Goal: Task Accomplishment & Management: Manage account settings

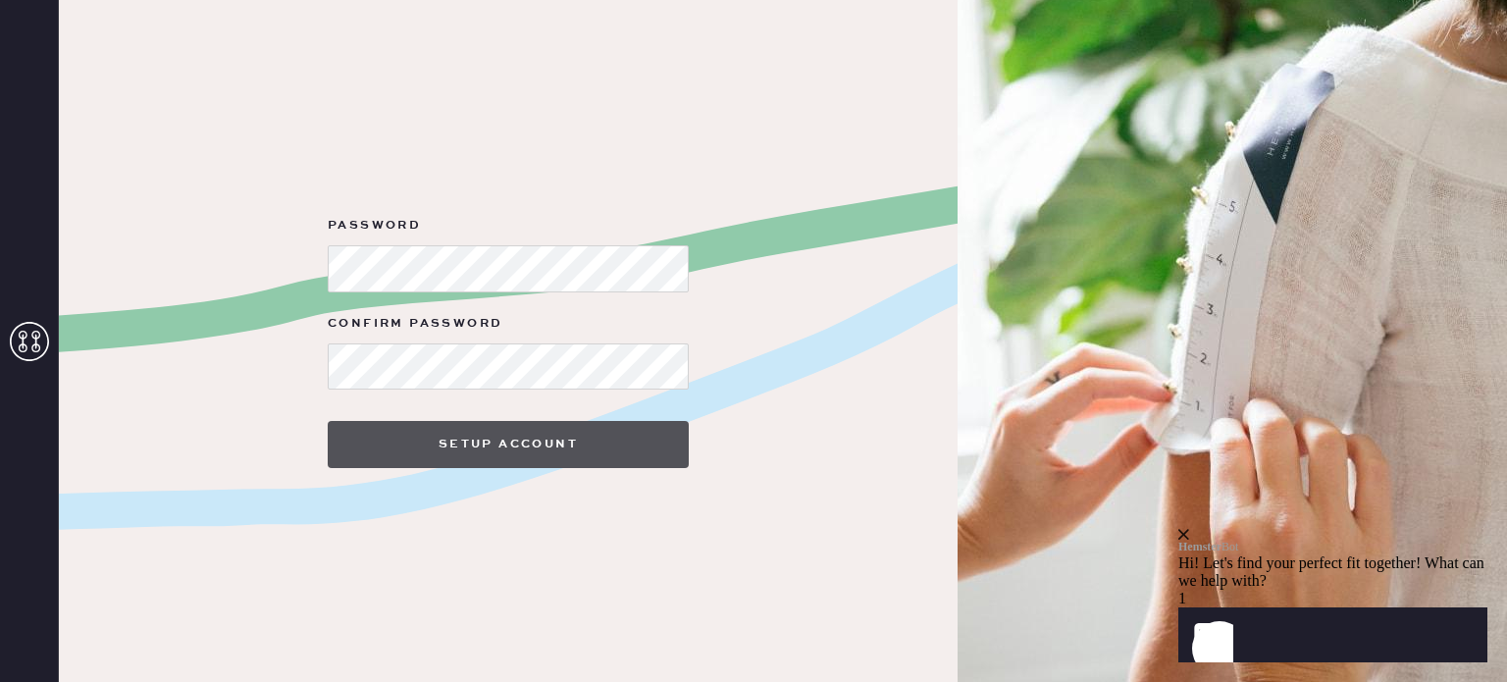
click at [462, 431] on button "Setup Account" at bounding box center [508, 444] width 361 height 47
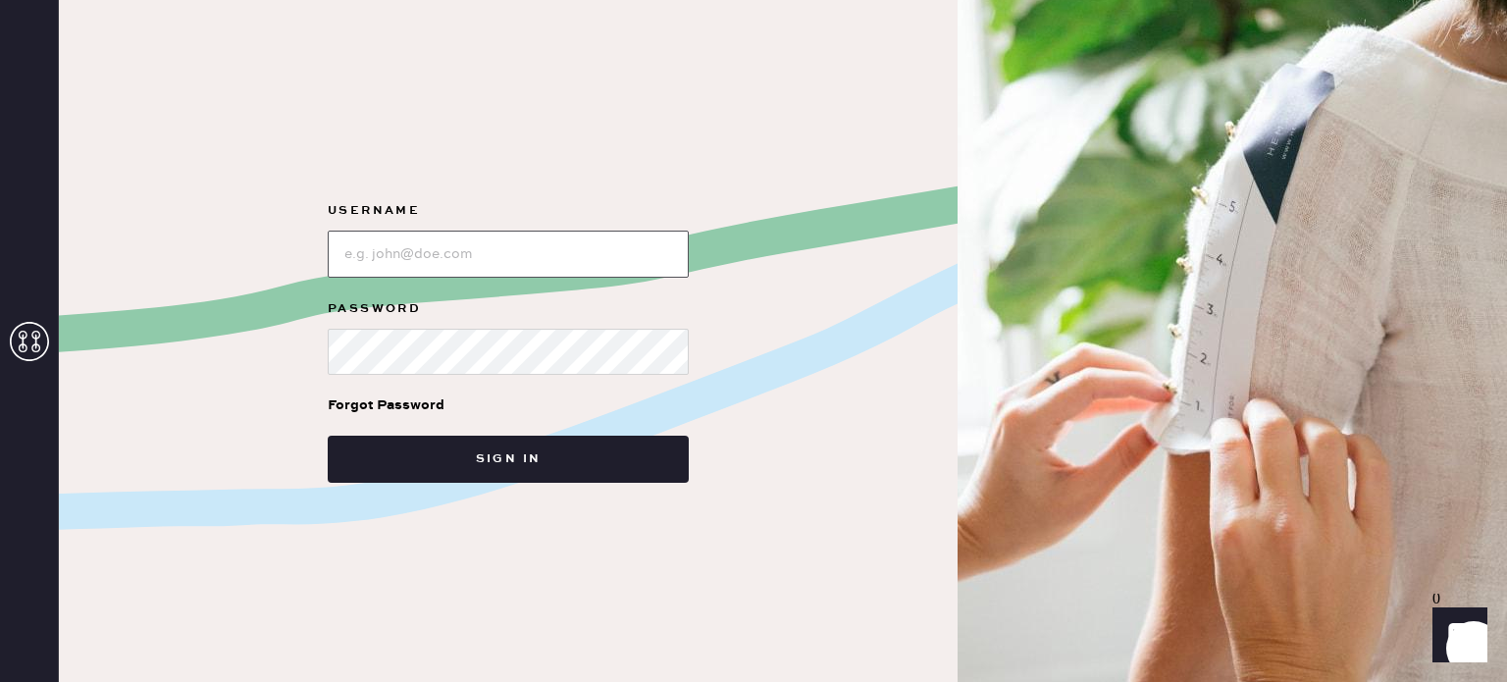
click at [498, 238] on input "loginName" at bounding box center [508, 254] width 361 height 47
type input "[EMAIL_ADDRESS][DOMAIN_NAME]"
click at [328, 436] on button "Sign in" at bounding box center [508, 459] width 361 height 47
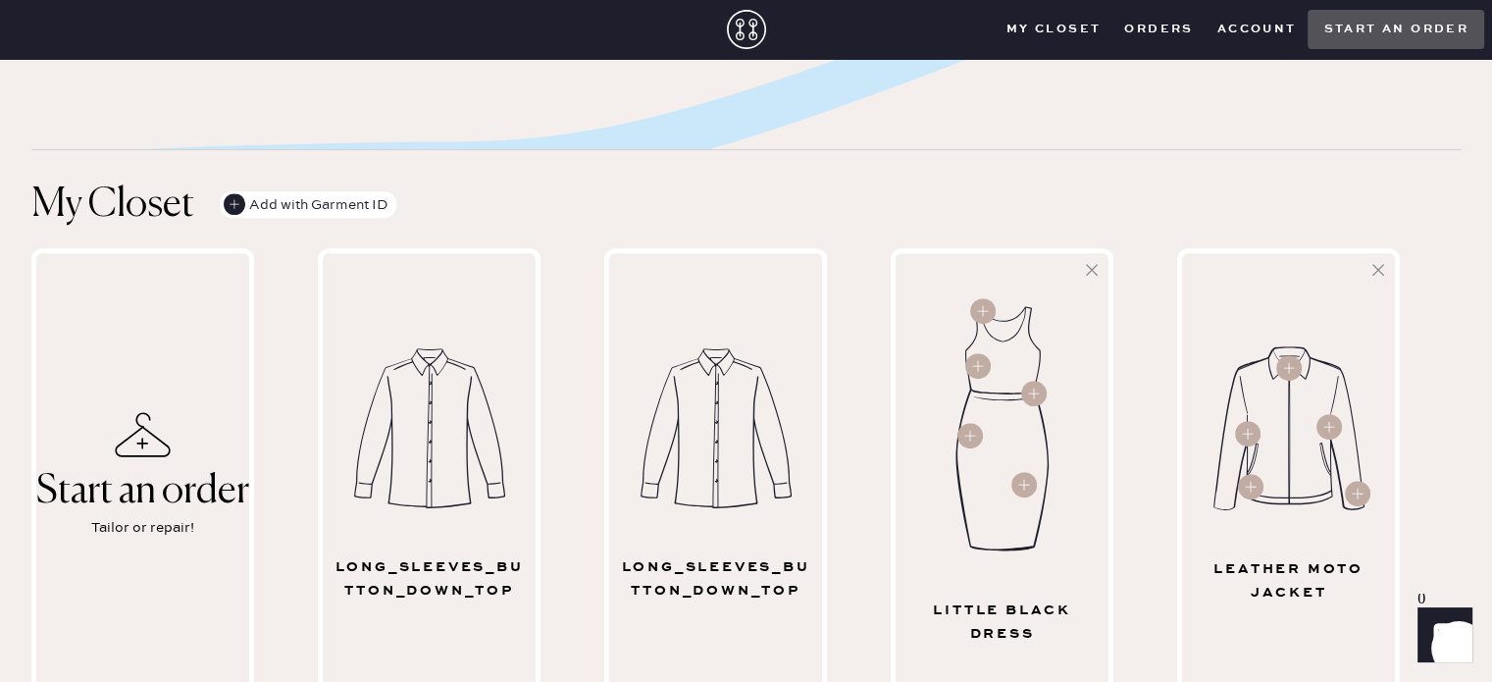
scroll to position [981, 0]
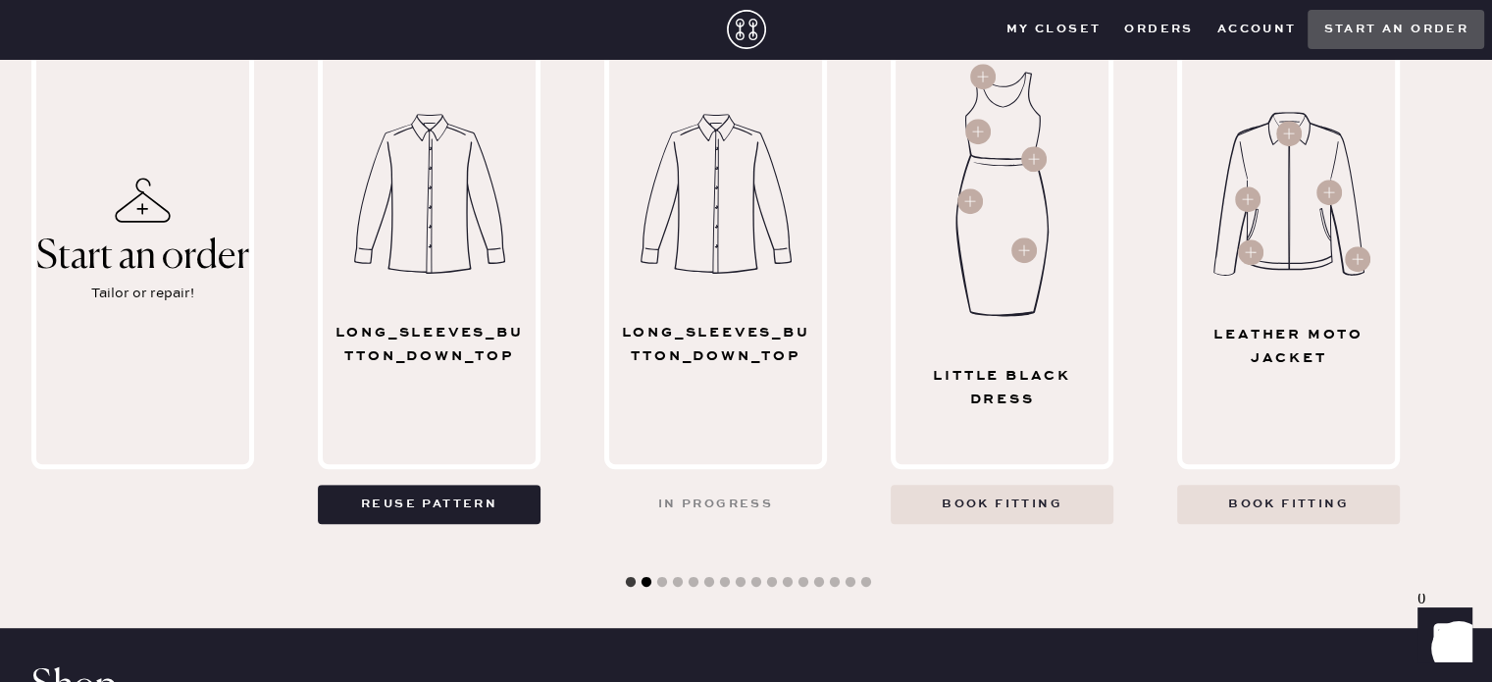
click at [648, 582] on button "2" at bounding box center [647, 583] width 20 height 20
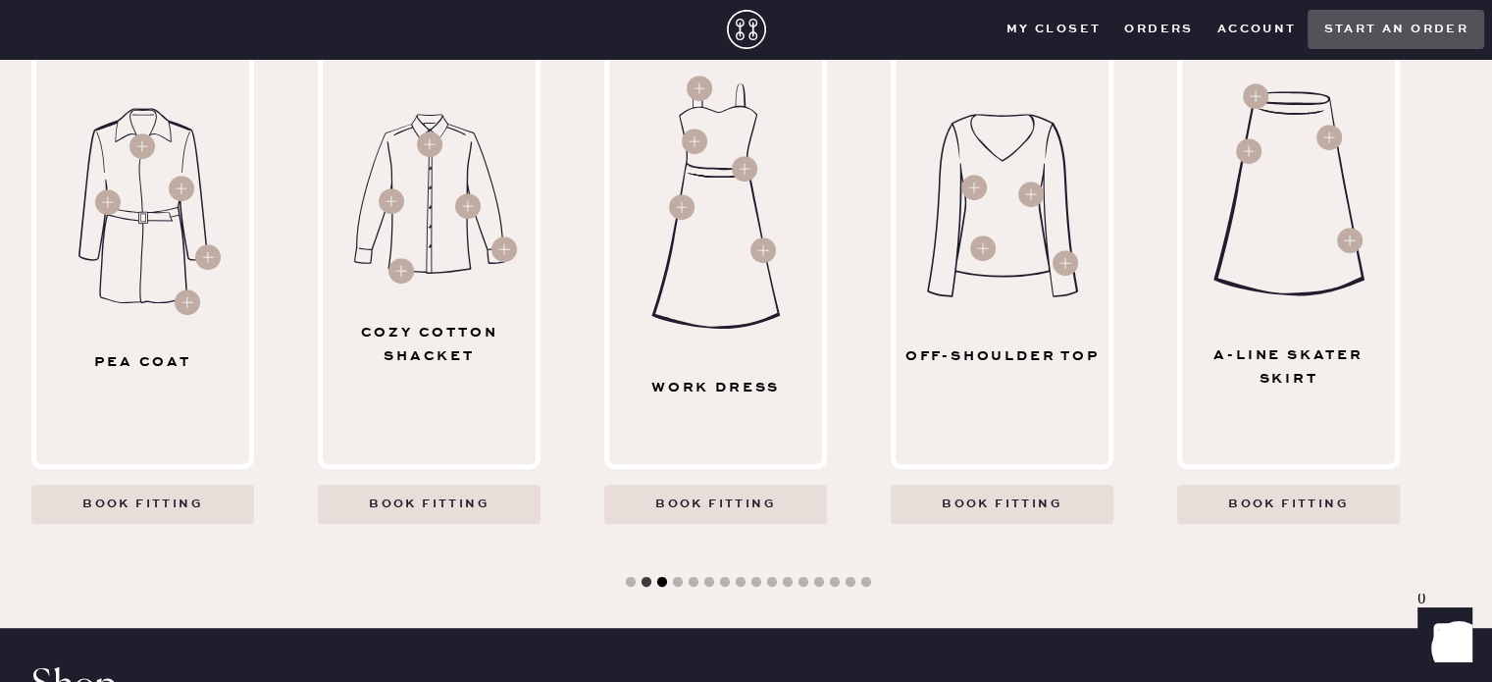
click at [663, 584] on button "3" at bounding box center [662, 583] width 20 height 20
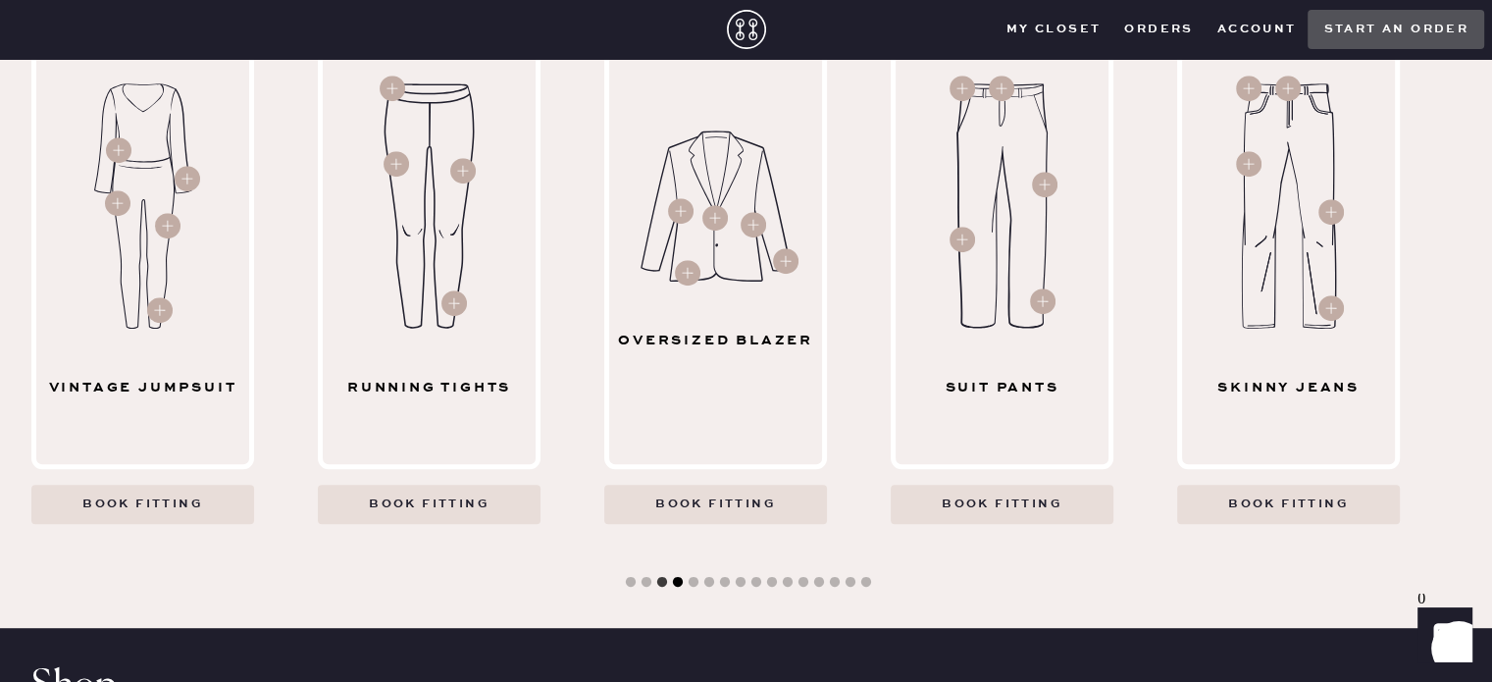
click at [673, 584] on button "4" at bounding box center [678, 583] width 20 height 20
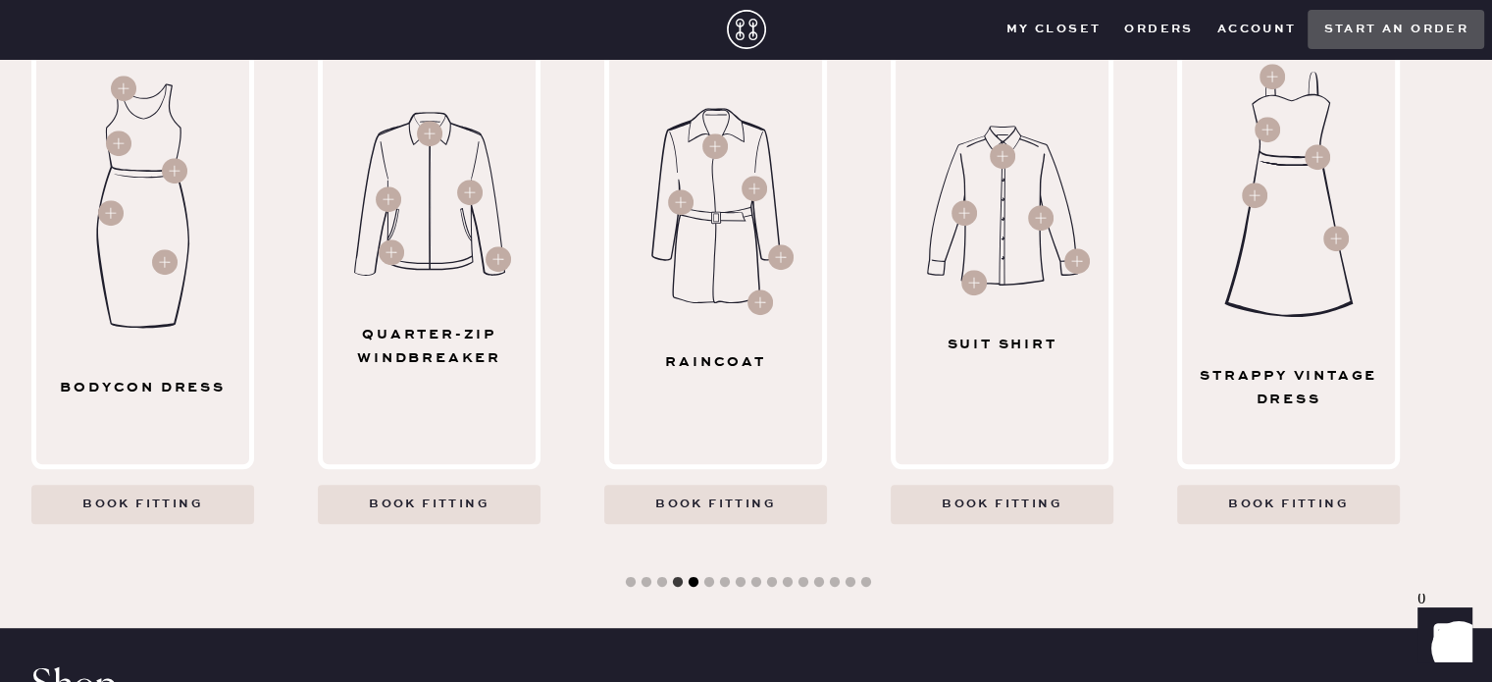
click at [686, 581] on button "5" at bounding box center [694, 583] width 20 height 20
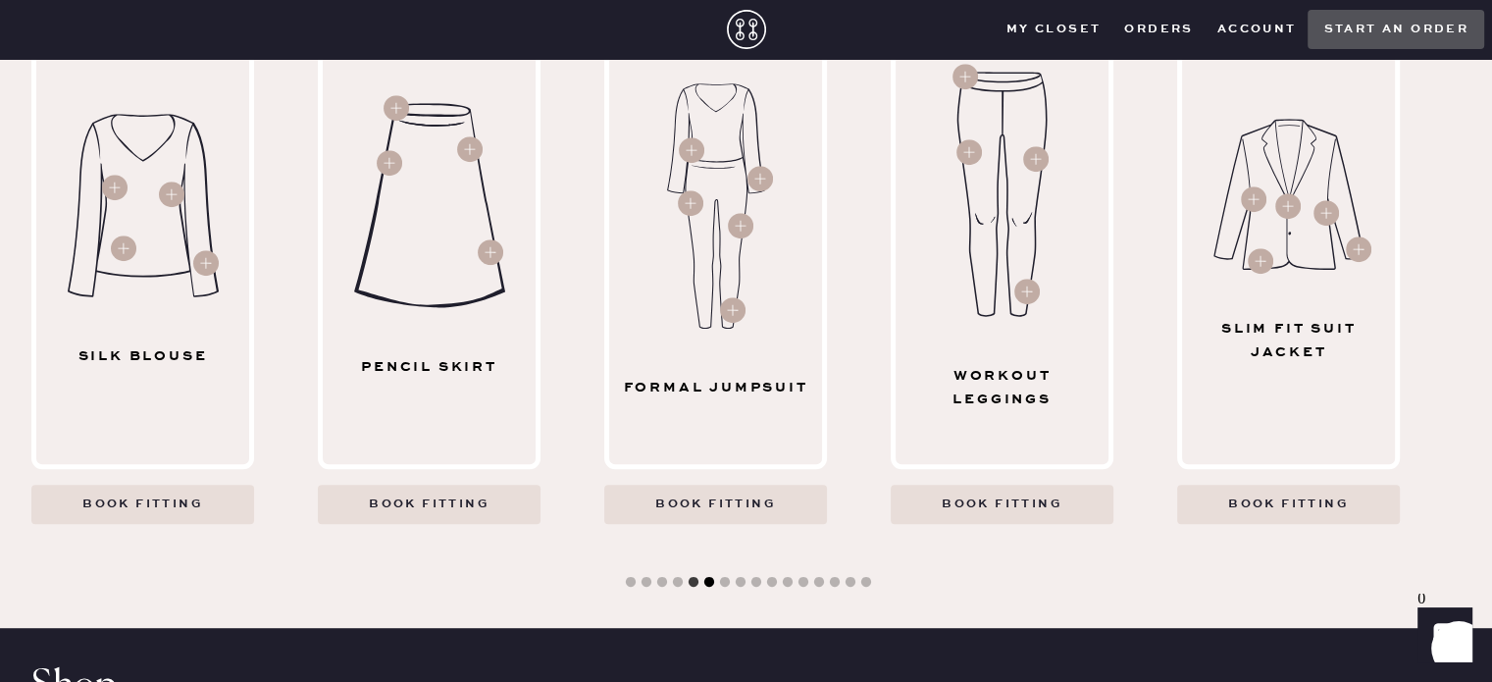
click at [704, 583] on button "6" at bounding box center [710, 583] width 20 height 20
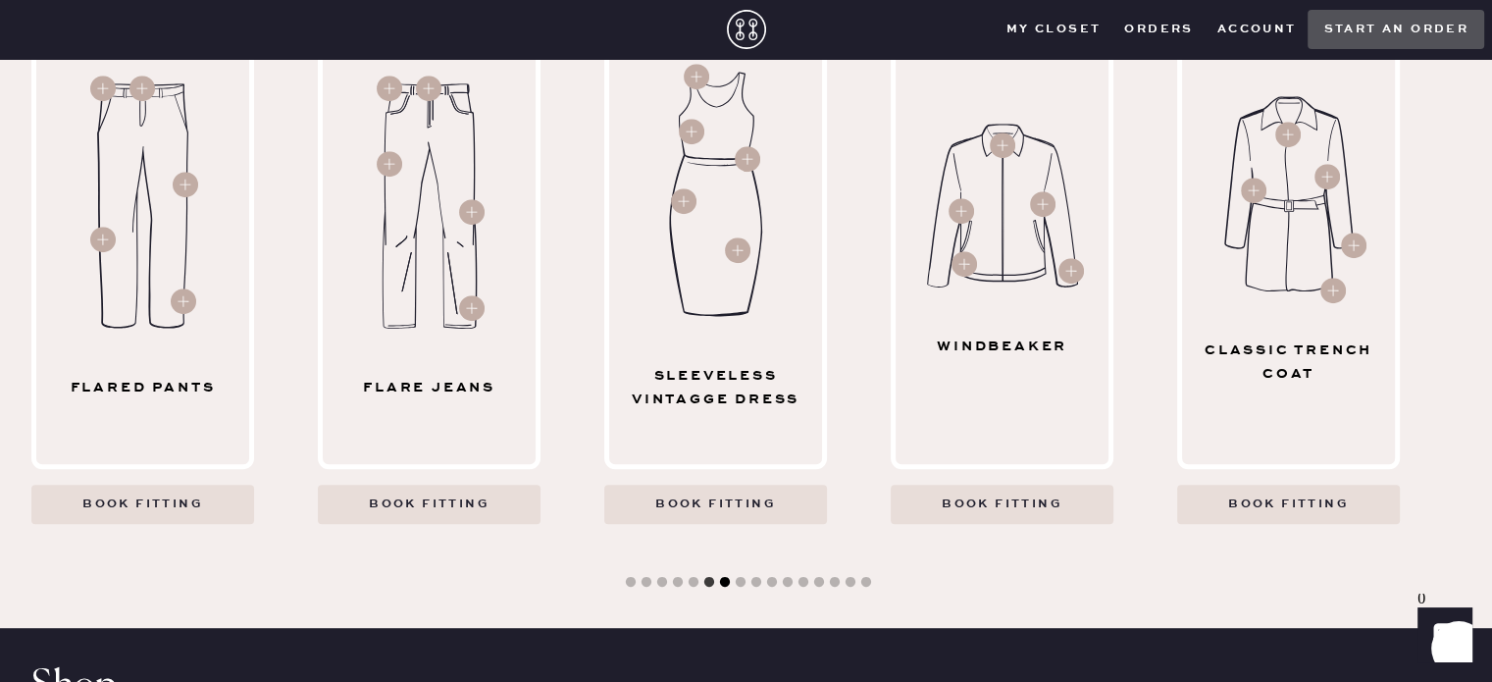
click at [725, 588] on button "7" at bounding box center [725, 583] width 20 height 20
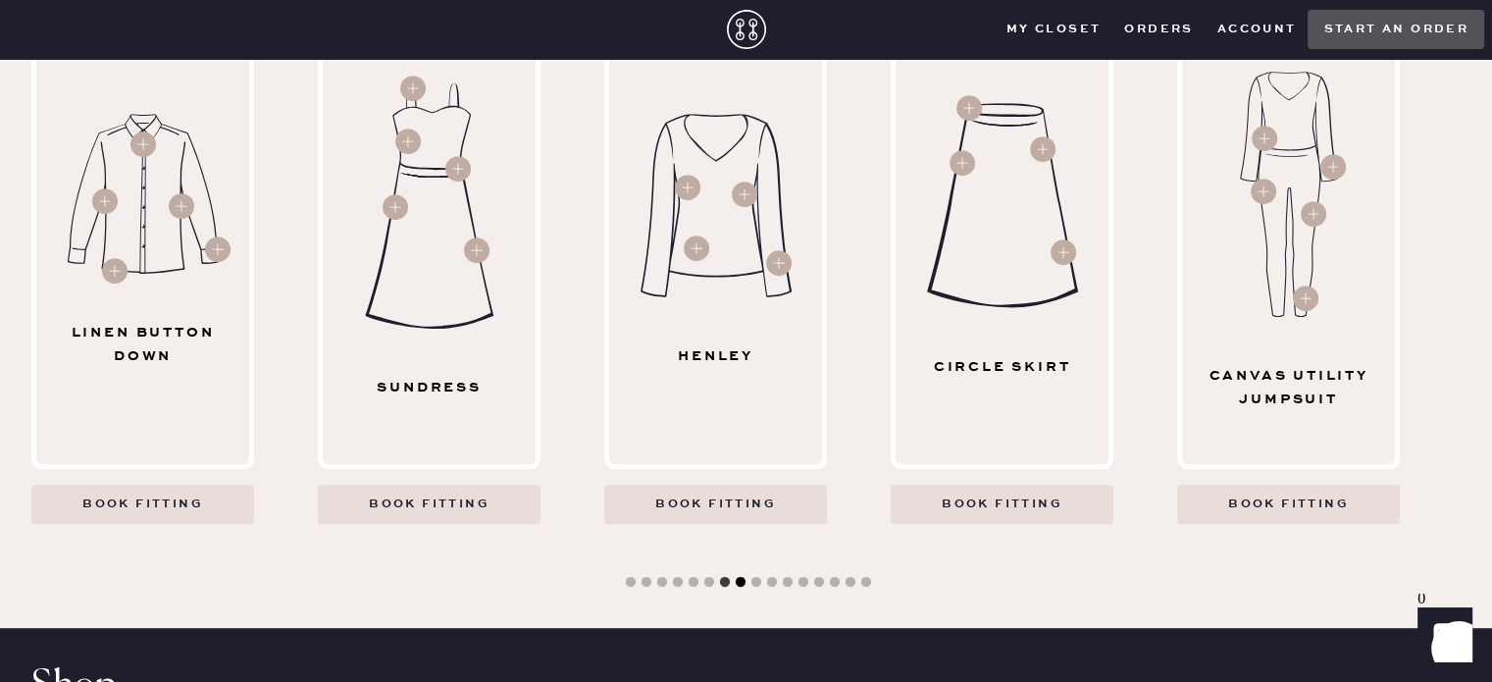
click at [736, 585] on button "8" at bounding box center [741, 583] width 20 height 20
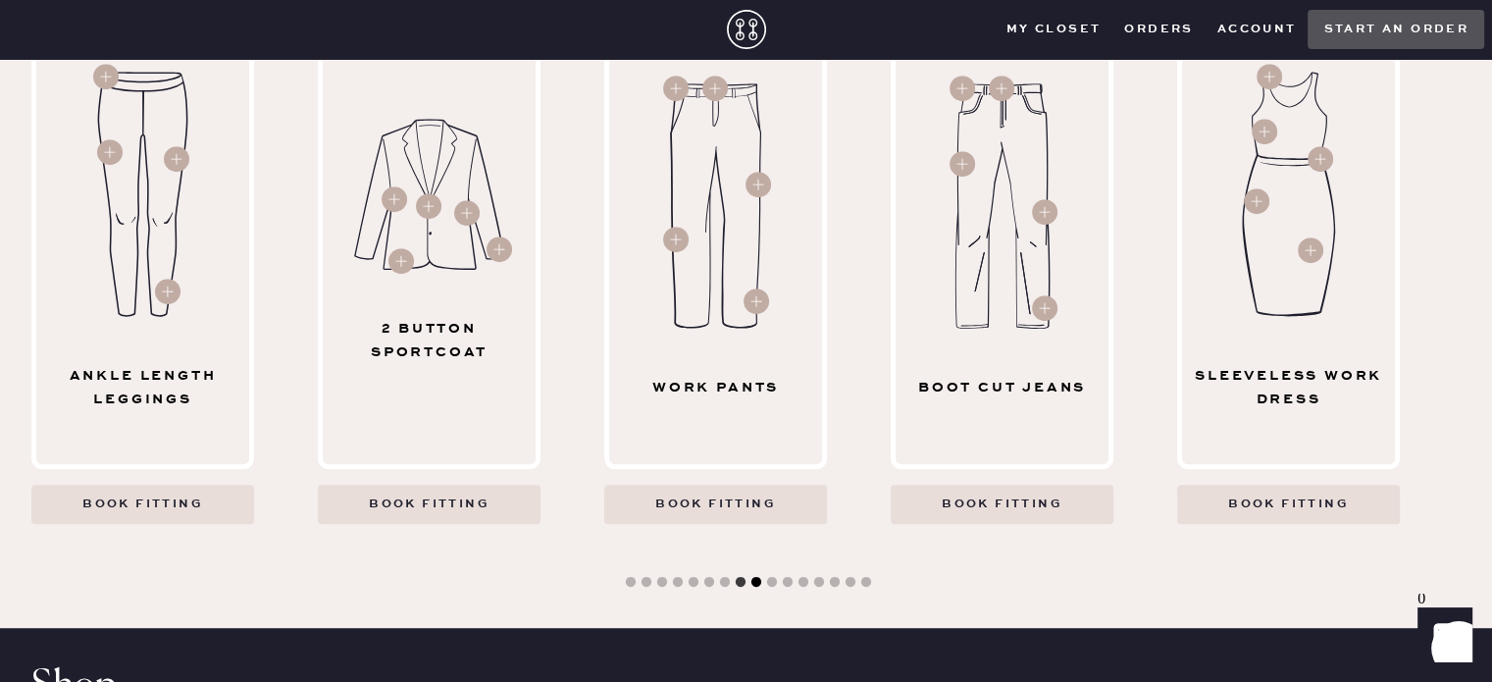
click at [752, 581] on button "9" at bounding box center [757, 583] width 20 height 20
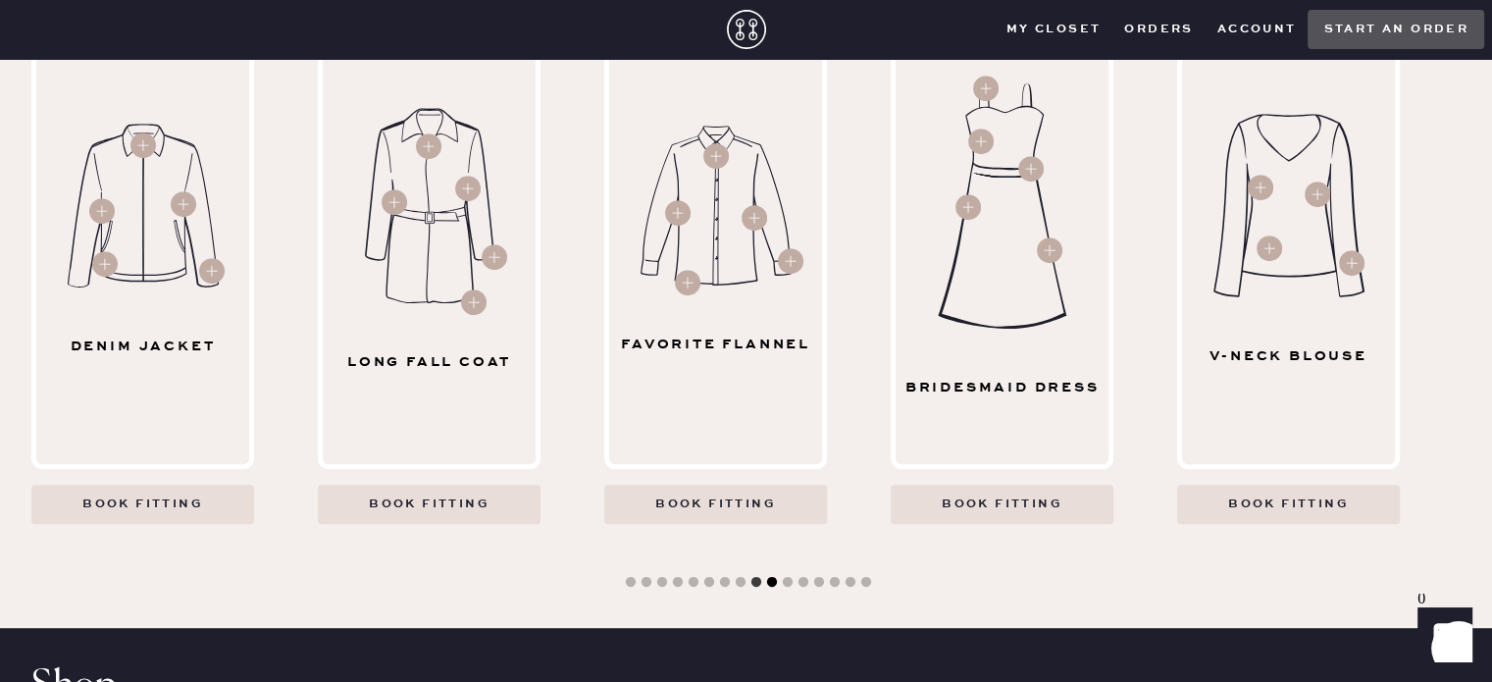
click at [762, 579] on button "10" at bounding box center [772, 583] width 20 height 20
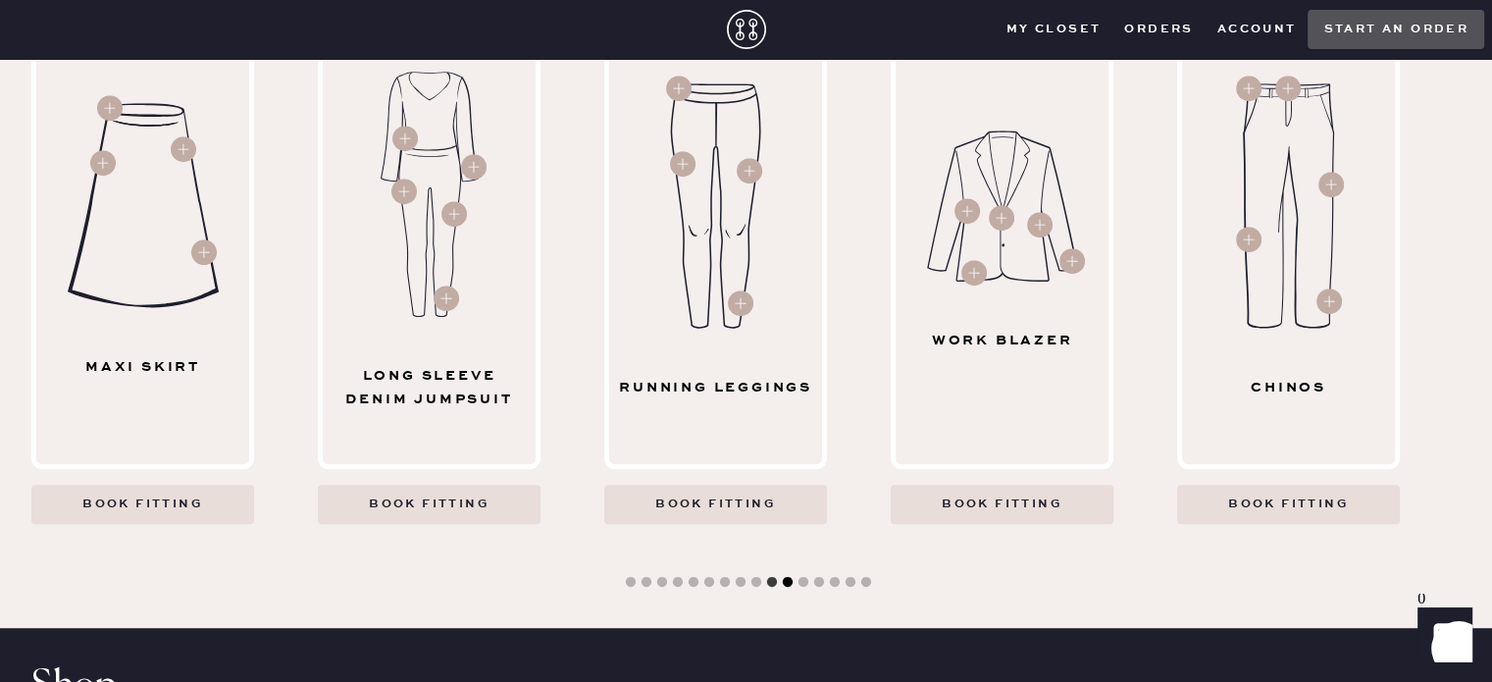
click at [782, 579] on button "11" at bounding box center [788, 583] width 20 height 20
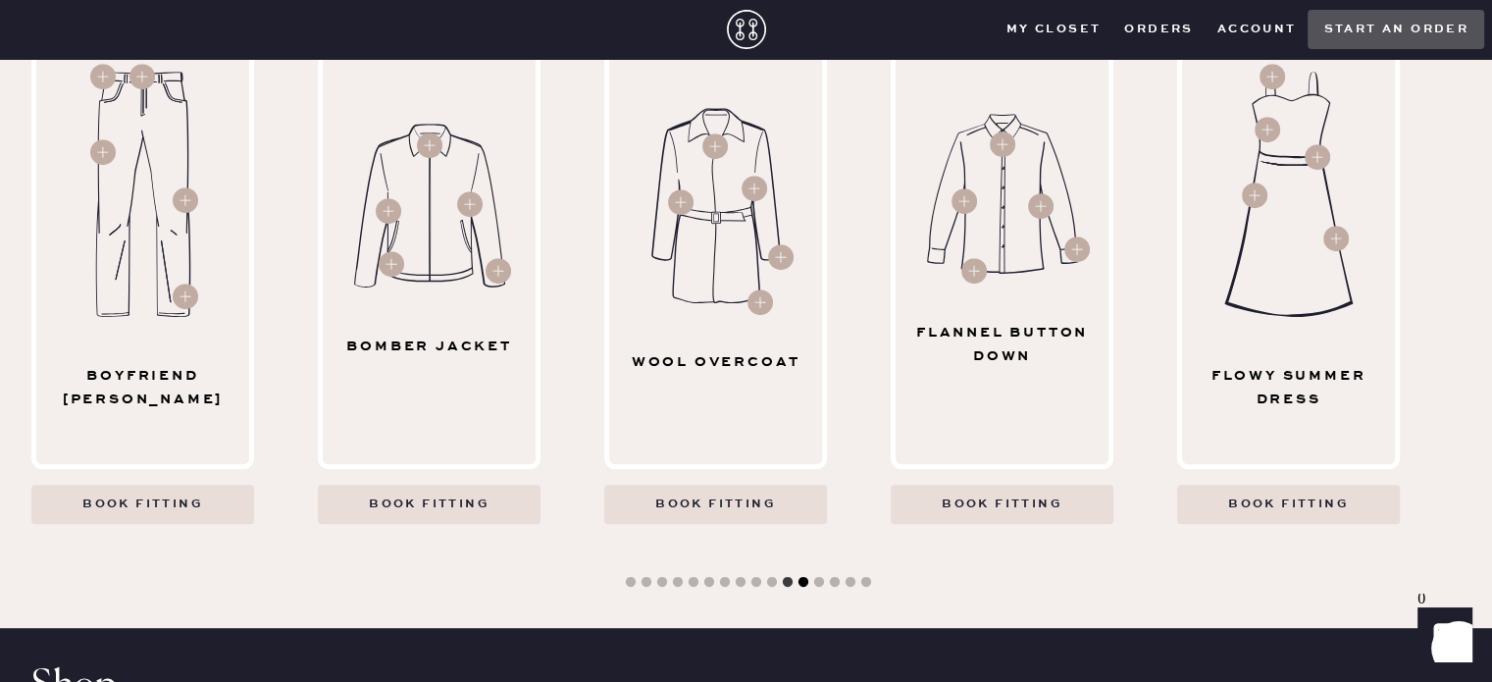
click at [801, 580] on button "12" at bounding box center [804, 583] width 20 height 20
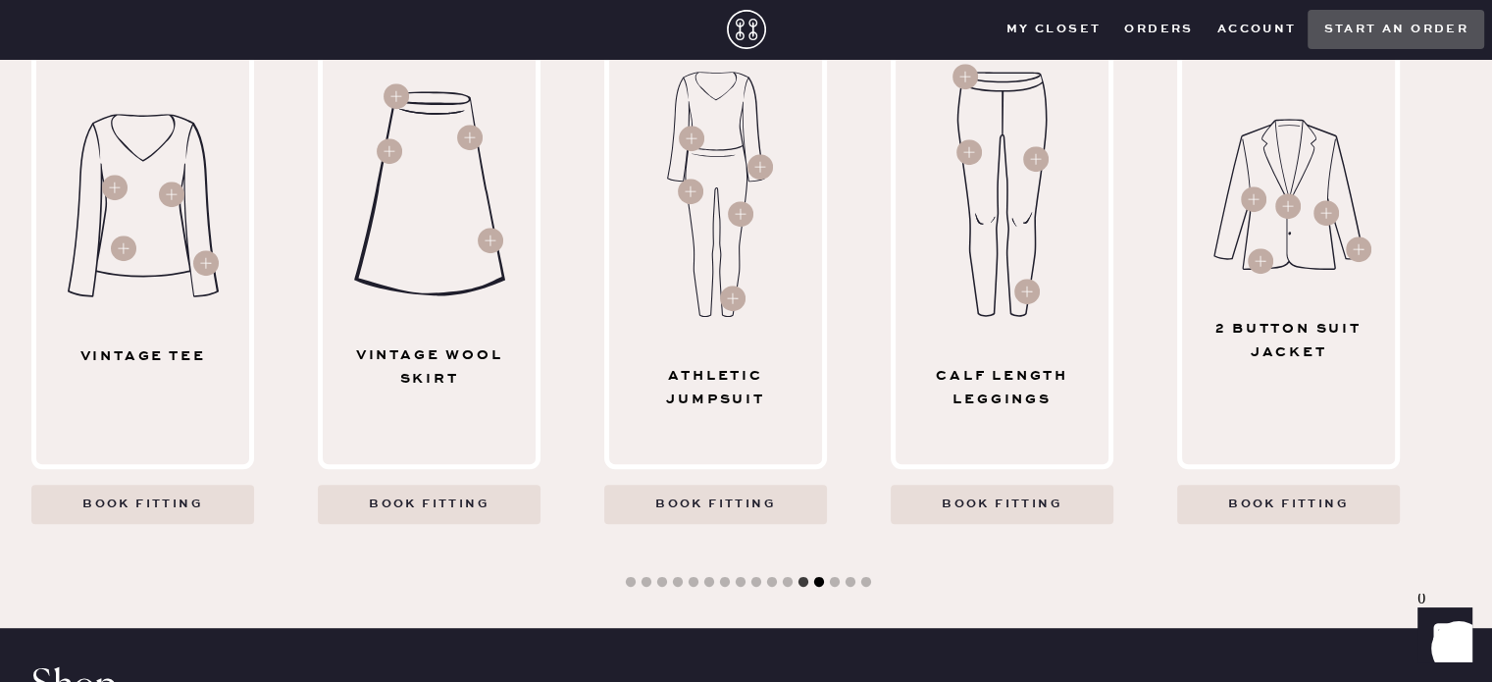
click at [809, 575] on button "13" at bounding box center [819, 583] width 20 height 20
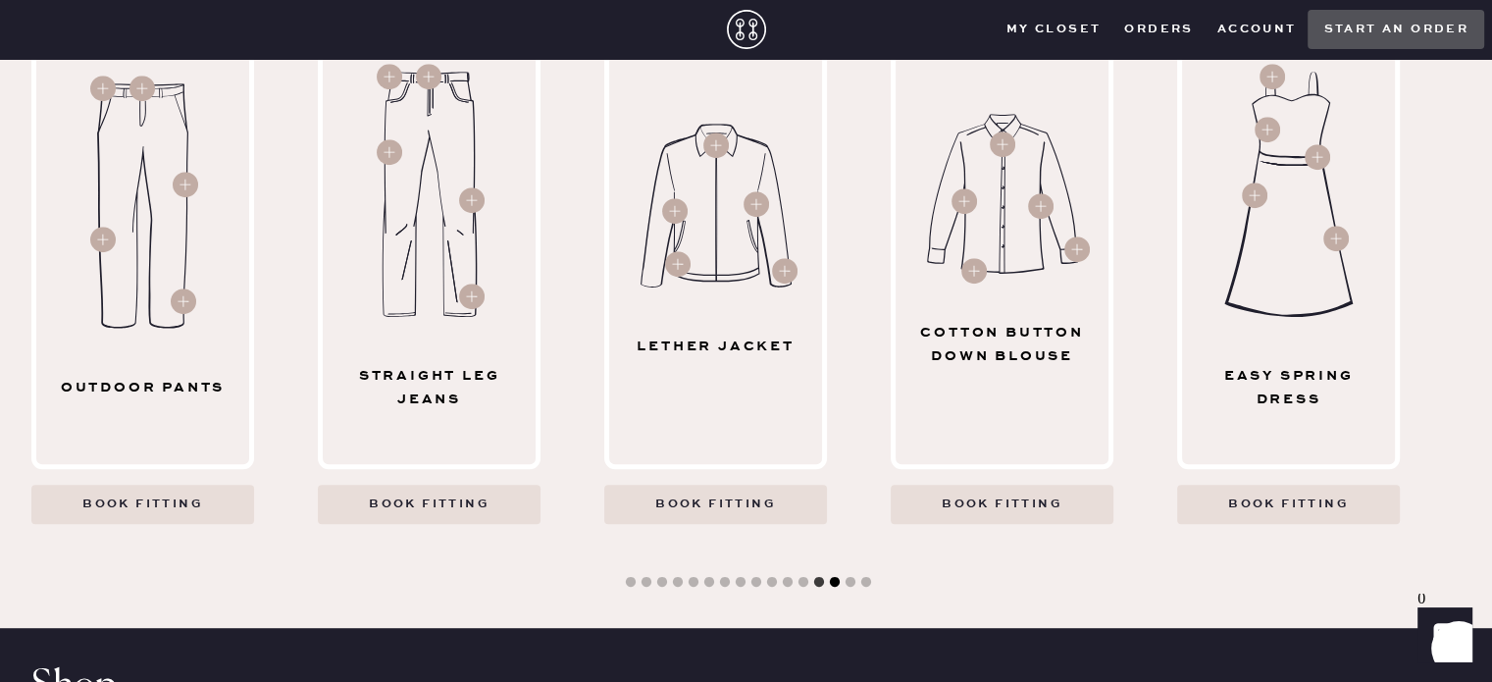
click at [831, 585] on button "14" at bounding box center [835, 583] width 20 height 20
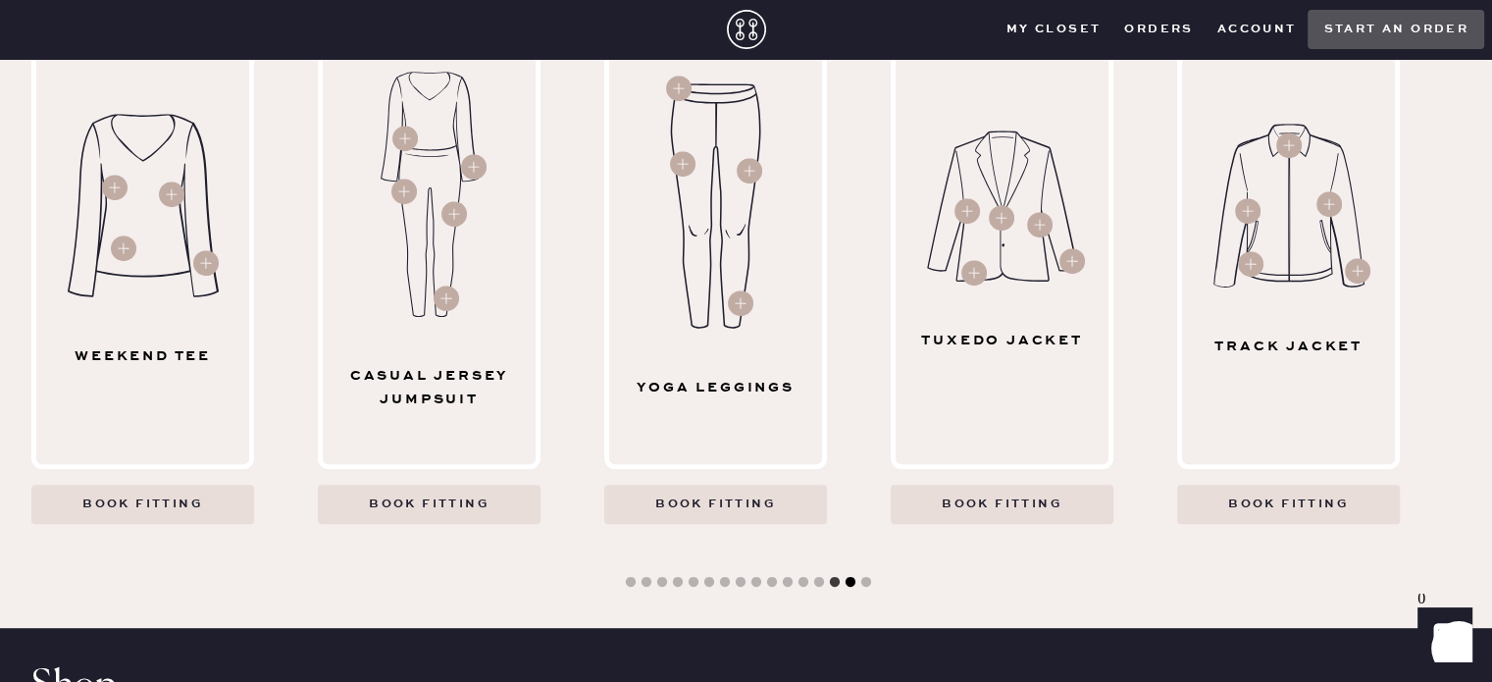
click at [844, 588] on button "15" at bounding box center [851, 583] width 20 height 20
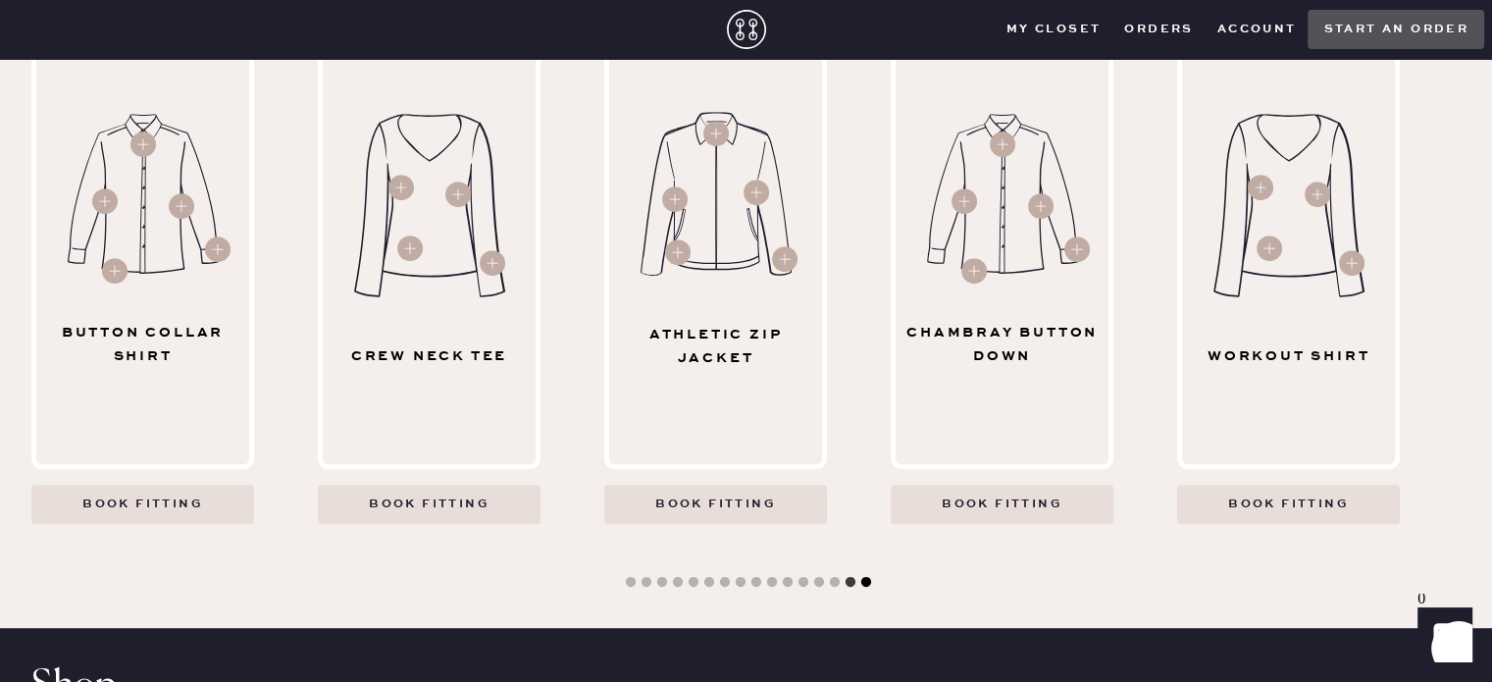
click at [861, 588] on button "16" at bounding box center [866, 583] width 20 height 20
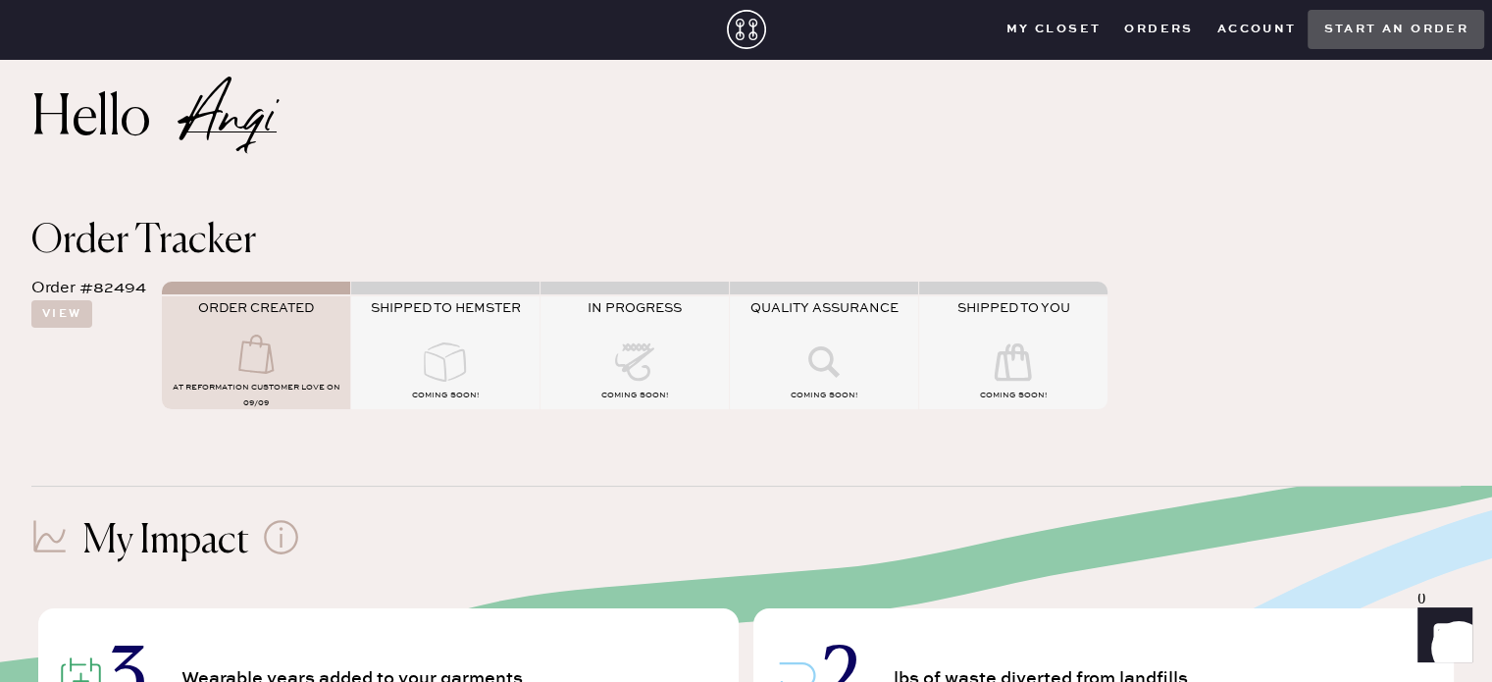
scroll to position [0, 0]
